Goal: Task Accomplishment & Management: Complete application form

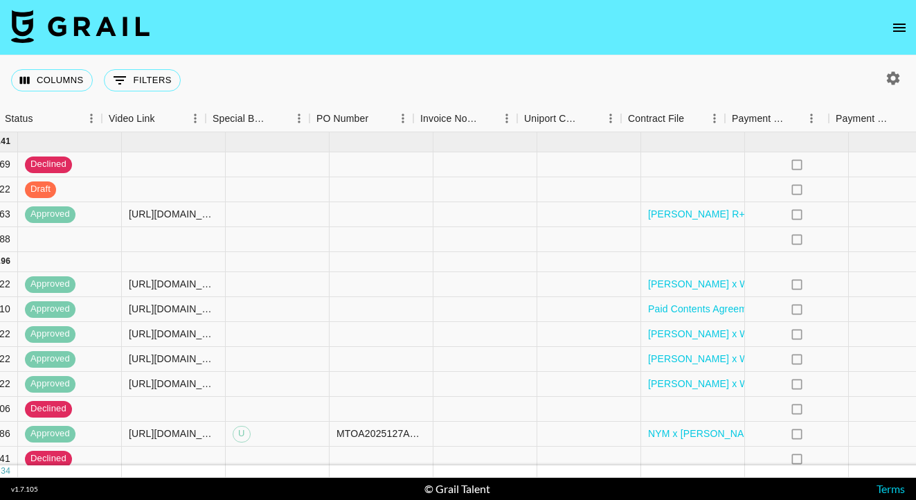
scroll to position [0, 1382]
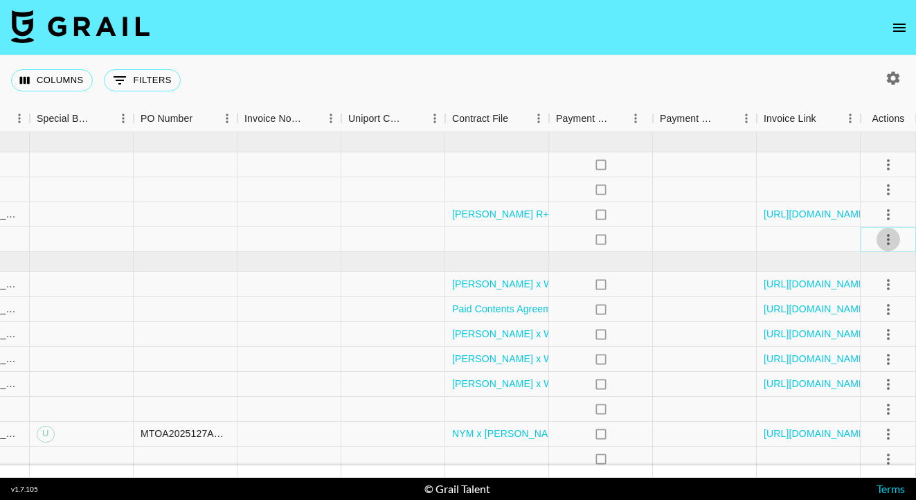
click at [891, 242] on icon "select merge strategy" at bounding box center [888, 239] width 17 height 17
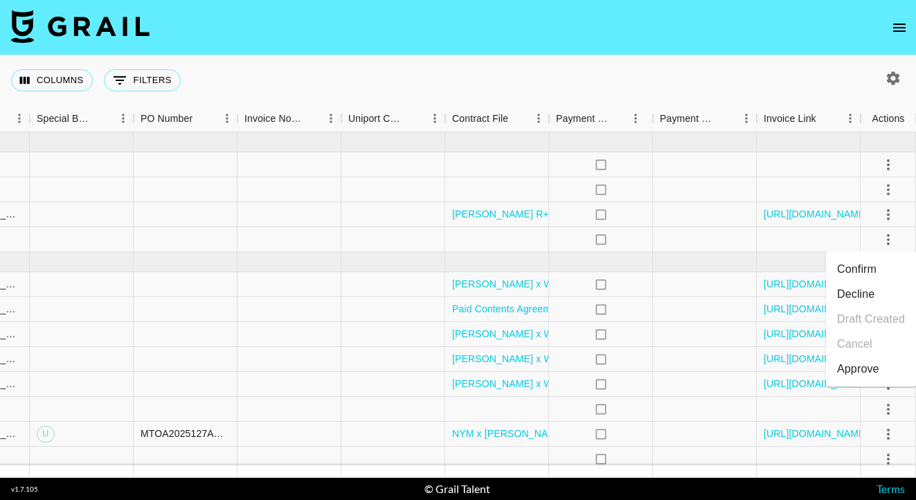
click at [882, 264] on li "Confirm" at bounding box center [871, 269] width 90 height 25
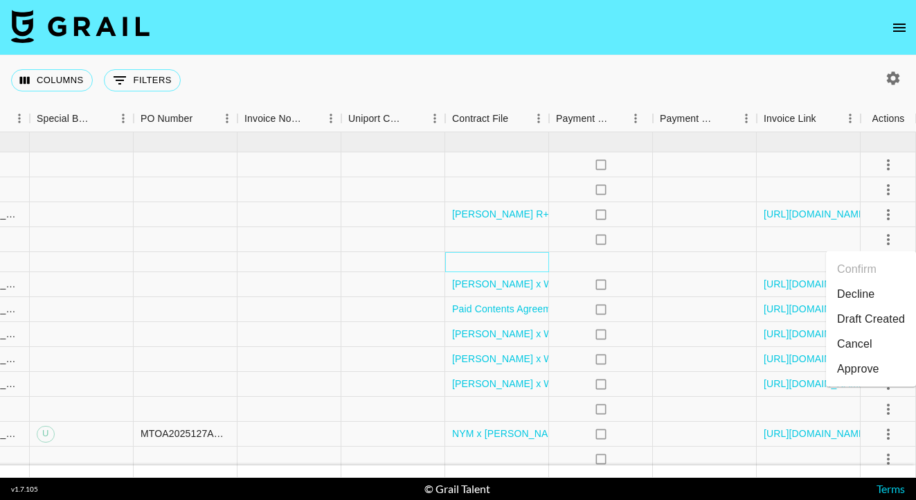
click at [487, 264] on div at bounding box center [497, 262] width 104 height 20
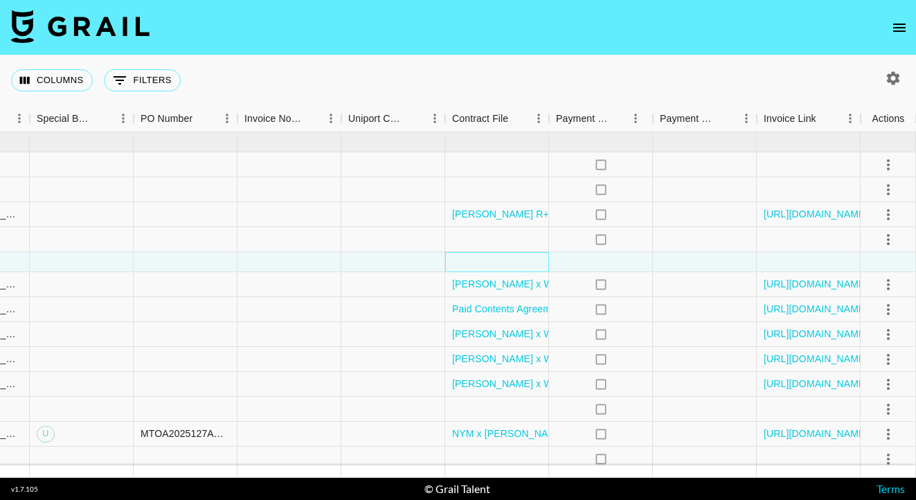
click at [487, 264] on div at bounding box center [497, 262] width 104 height 20
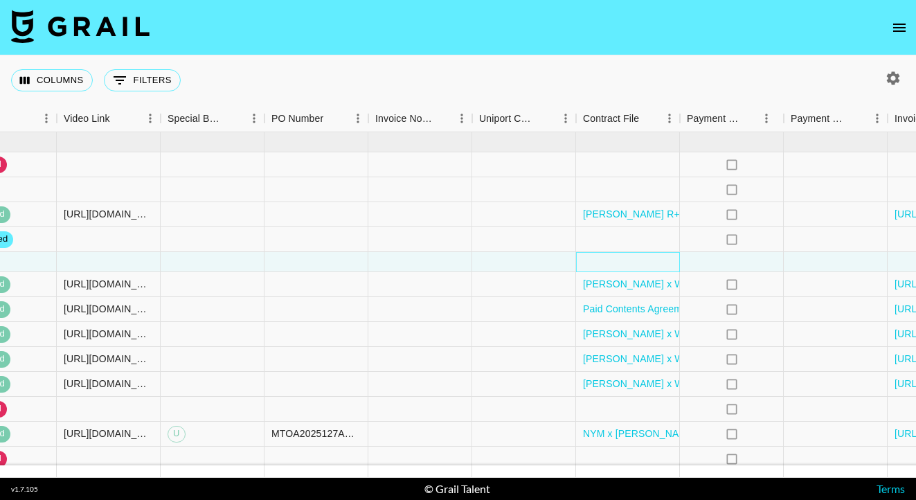
scroll to position [6, 1251]
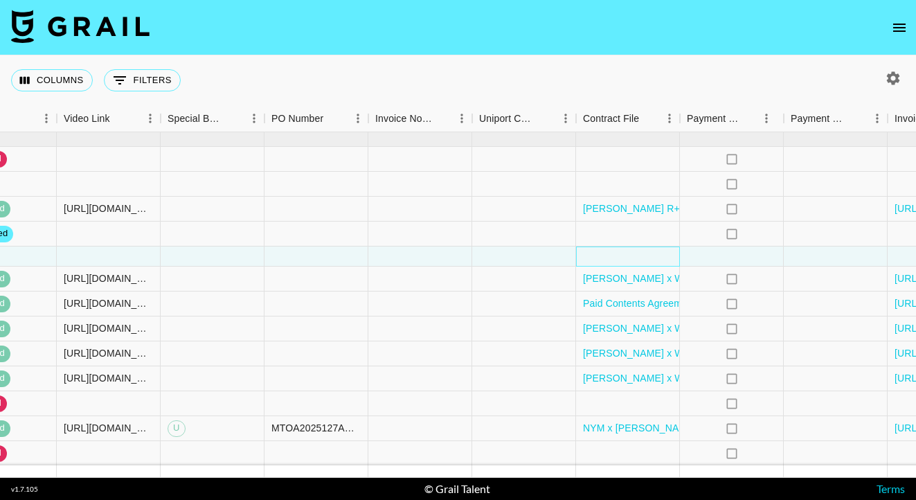
click at [624, 254] on div at bounding box center [628, 256] width 104 height 20
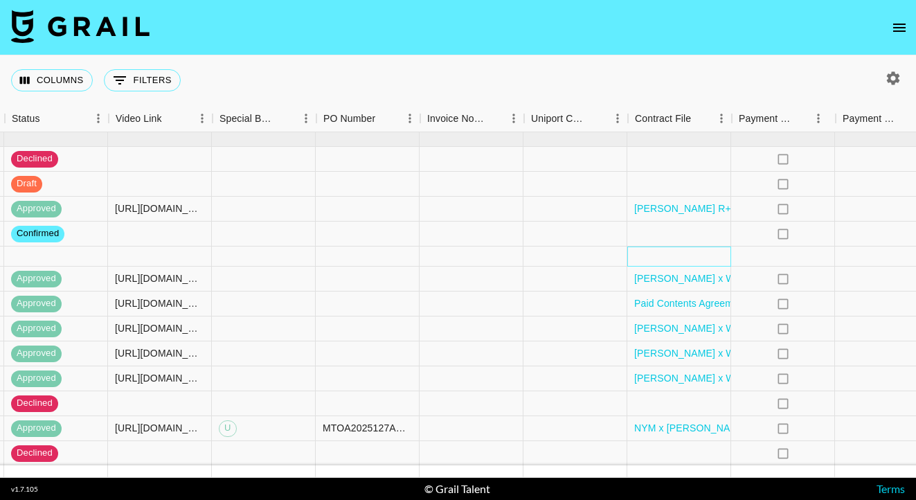
scroll to position [6, 1199]
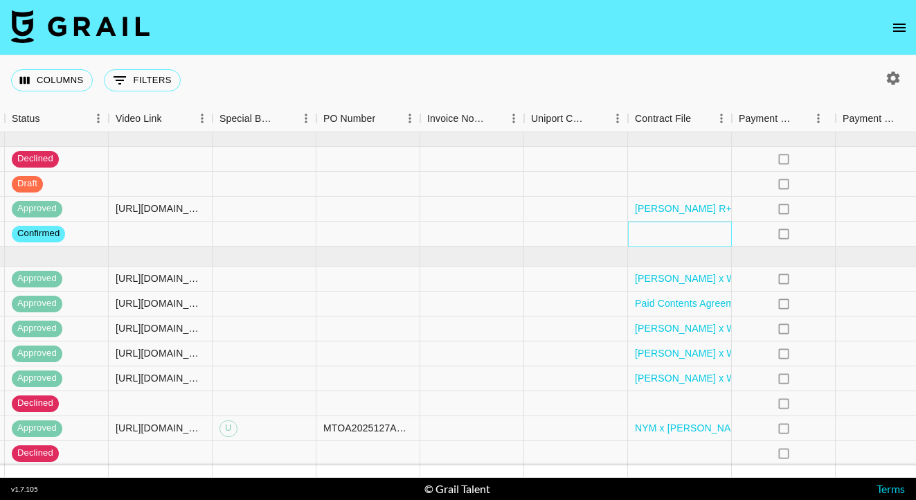
click at [670, 236] on div at bounding box center [680, 233] width 104 height 25
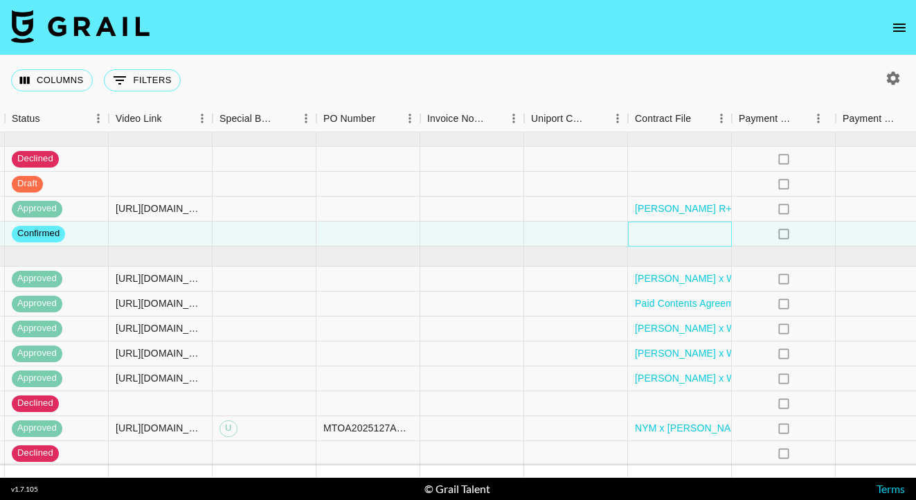
click at [670, 236] on div at bounding box center [680, 233] width 104 height 25
click at [662, 235] on div at bounding box center [680, 233] width 104 height 25
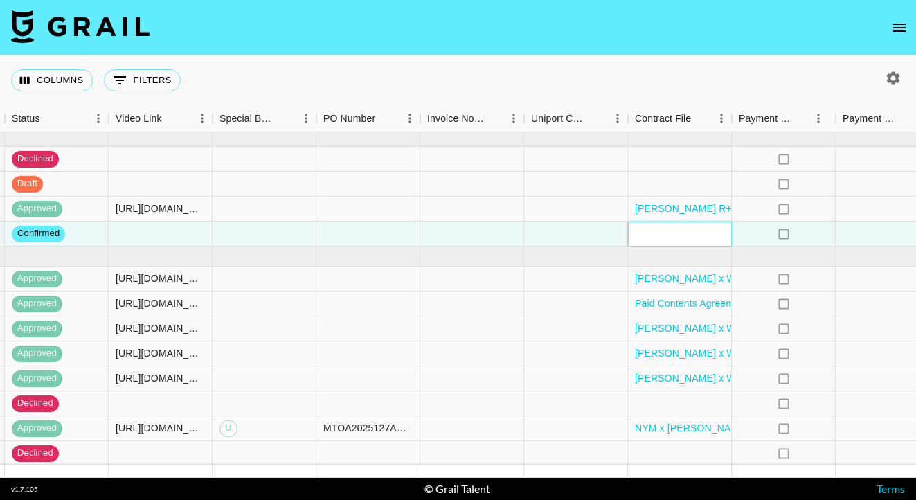
click at [649, 234] on div at bounding box center [680, 233] width 104 height 25
click at [701, 230] on div at bounding box center [680, 233] width 104 height 25
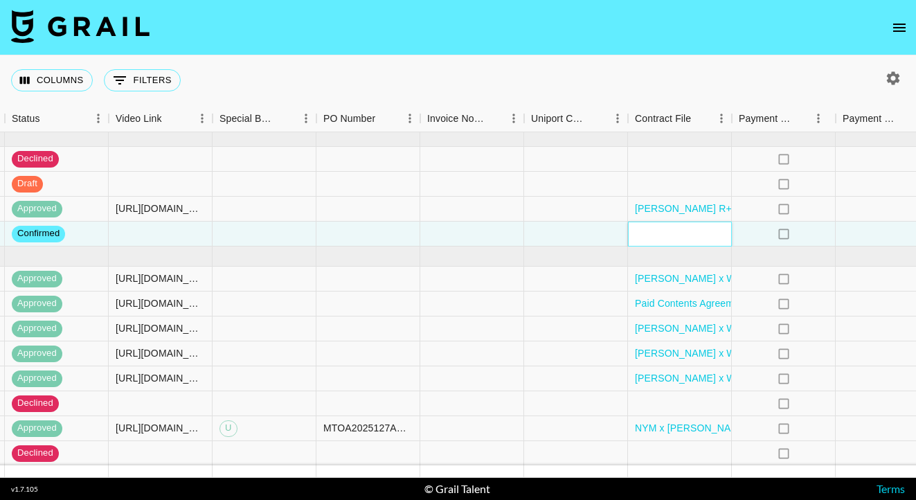
click at [701, 230] on div at bounding box center [680, 233] width 104 height 25
click at [702, 315] on div "Paid Contents Agreement_Cassidy(25.08) (1) (1).pdf" at bounding box center [680, 303] width 104 height 25
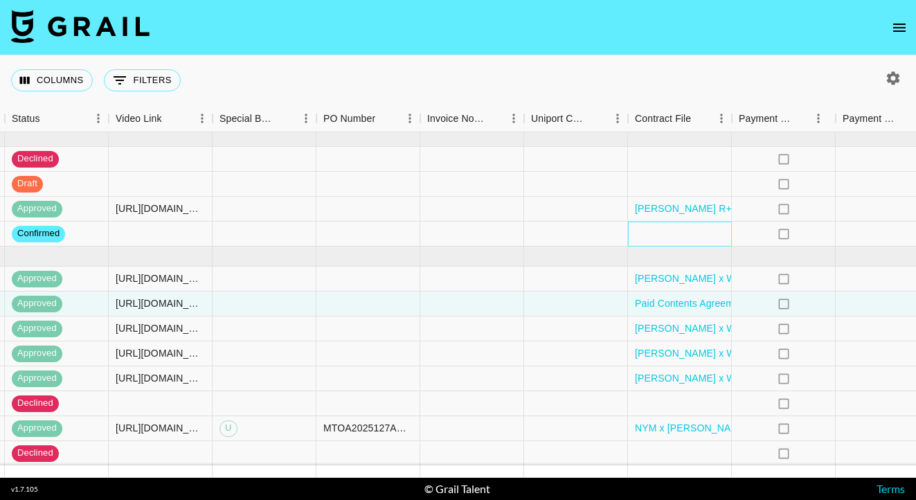
click at [710, 235] on div at bounding box center [680, 233] width 104 height 25
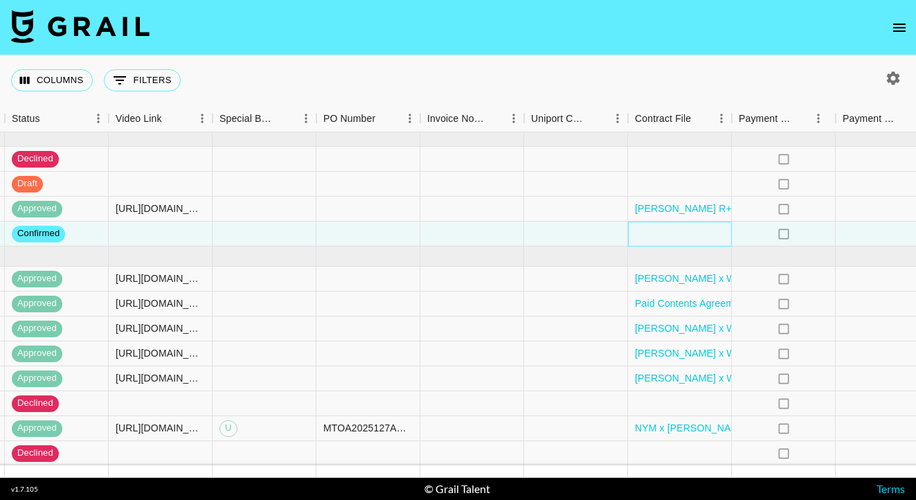
click at [710, 235] on div at bounding box center [680, 233] width 104 height 25
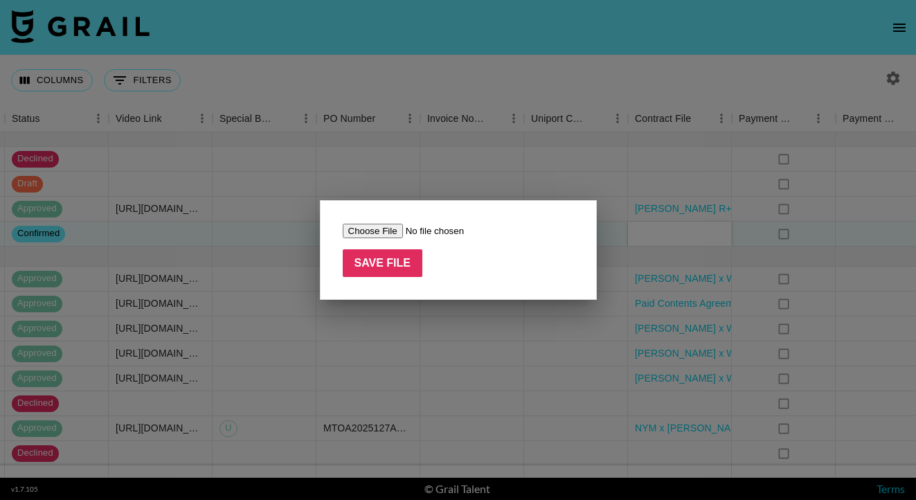
click at [710, 235] on div at bounding box center [458, 250] width 916 height 500
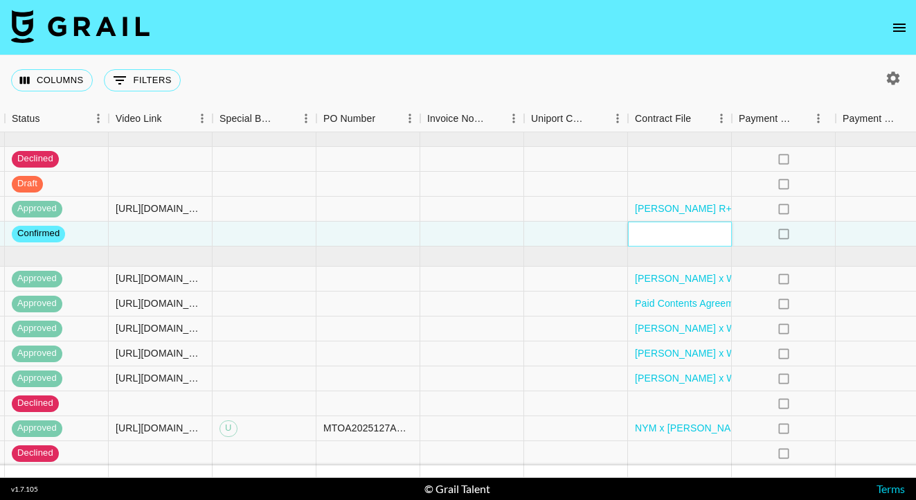
click at [710, 235] on div at bounding box center [680, 233] width 104 height 25
click at [530, 334] on div at bounding box center [576, 328] width 104 height 25
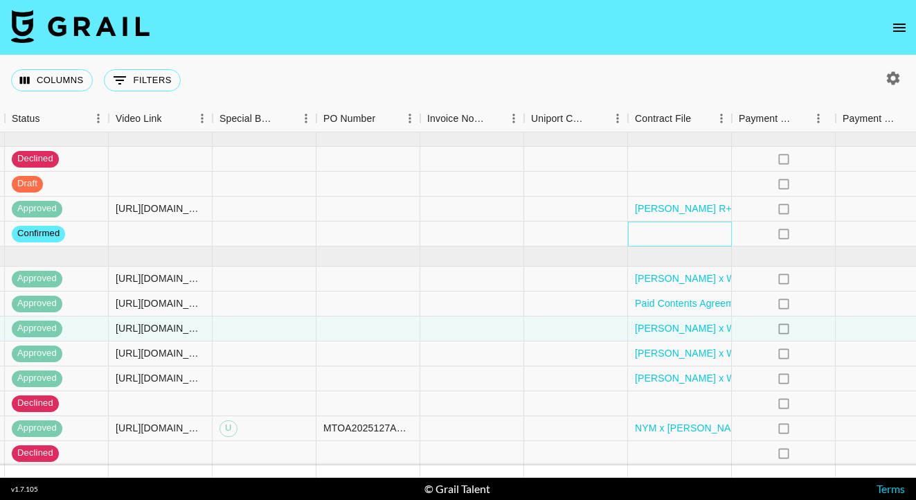
click at [662, 235] on div at bounding box center [680, 233] width 104 height 25
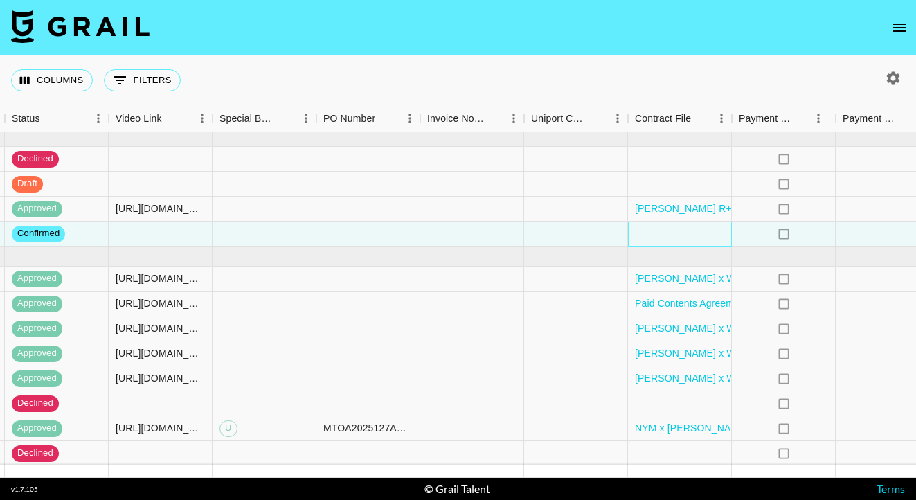
click at [662, 235] on div at bounding box center [680, 233] width 104 height 25
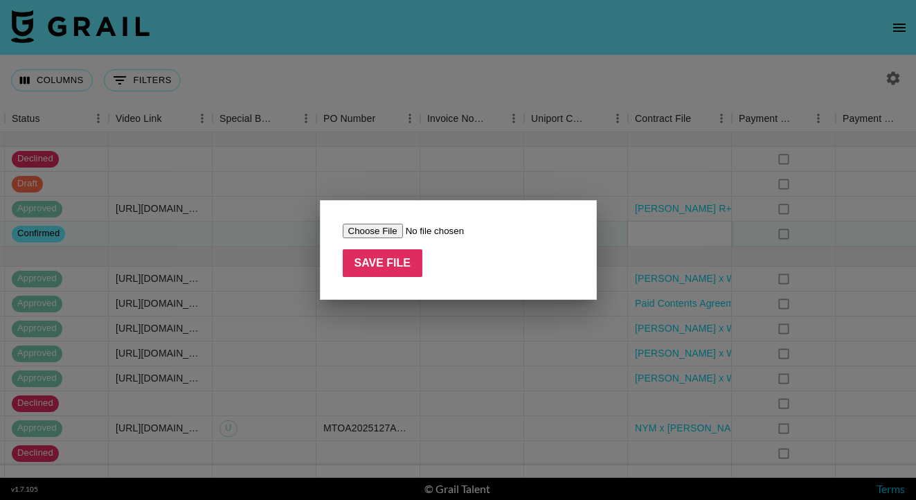
click at [363, 230] on input "file" at bounding box center [430, 231] width 175 height 15
type input "C:\fakepath\shake-n-go-x-cieranikole-og-4x-afro-kinky-bulk-12.pdf"
click at [388, 269] on input "Save File" at bounding box center [383, 263] width 80 height 28
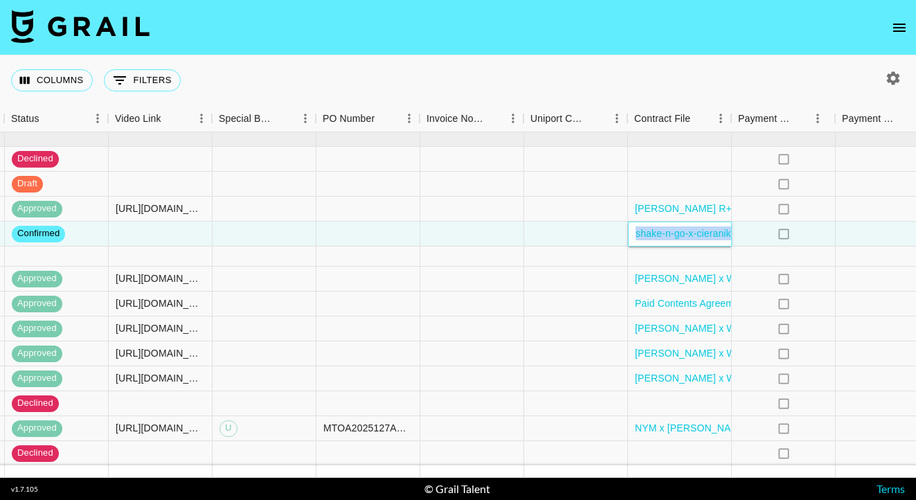
scroll to position [6, 1382]
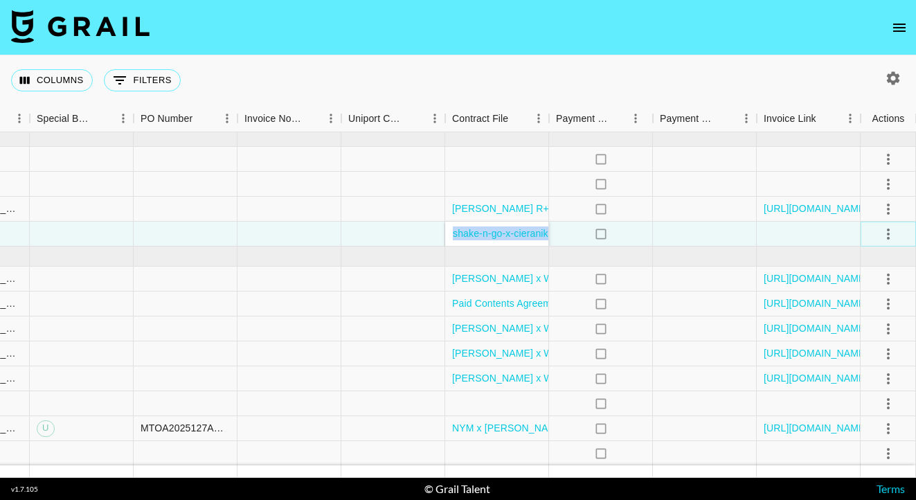
click at [896, 235] on icon "select merge strategy" at bounding box center [888, 234] width 17 height 17
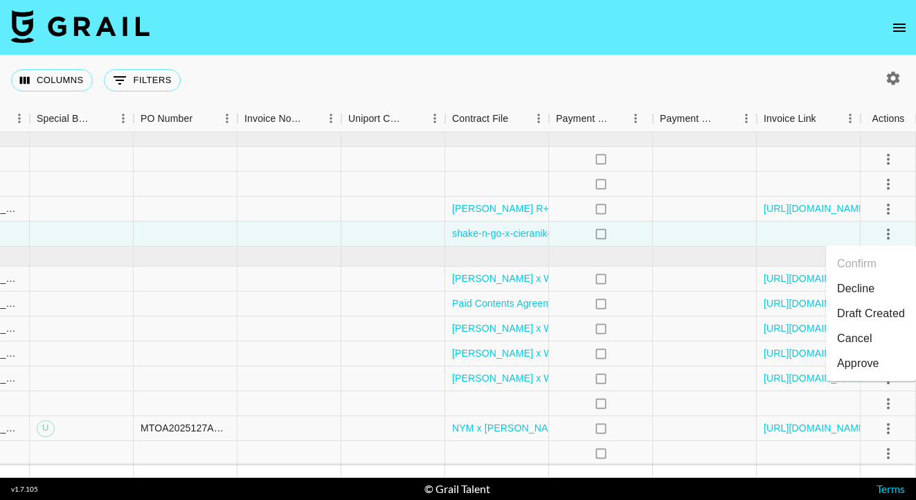
click at [767, 64] on div "Columns 0 Filters + Booking" at bounding box center [458, 80] width 916 height 50
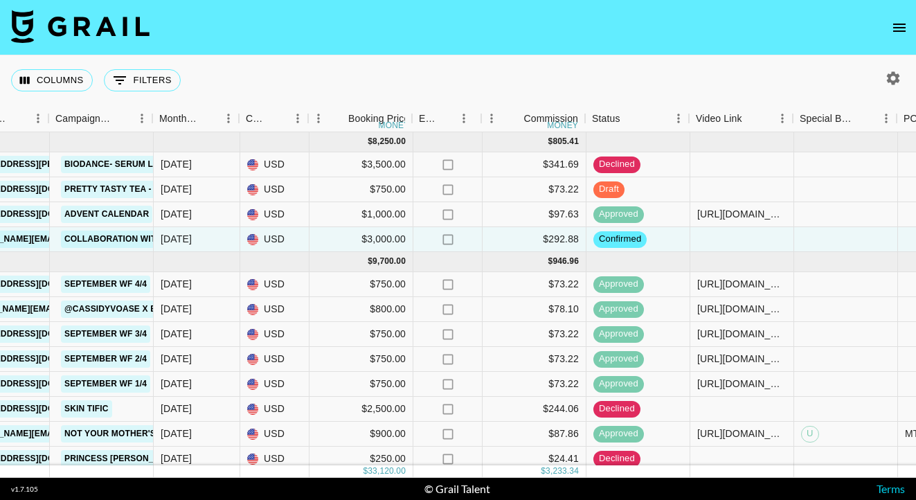
scroll to position [0, 619]
